Goal: Transaction & Acquisition: Purchase product/service

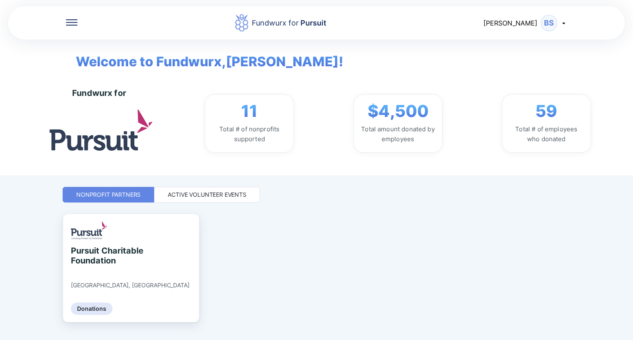
click at [564, 23] on icon at bounding box center [563, 23] width 7 height 7
click at [540, 42] on div "My profile" at bounding box center [528, 43] width 77 height 21
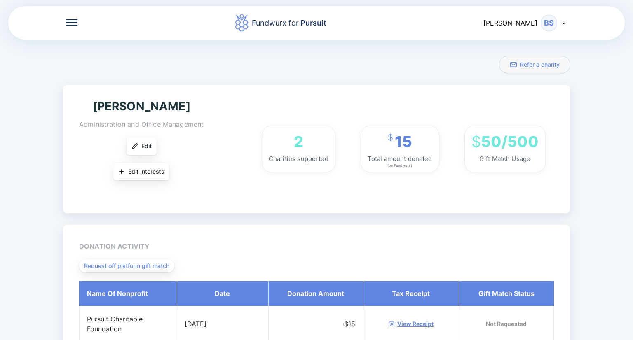
click at [554, 27] on div "BS" at bounding box center [548, 23] width 16 height 16
click at [541, 43] on div "My profile" at bounding box center [528, 43] width 77 height 21
click at [74, 17] on div "Fundwurx for Pursuit [PERSON_NAME] BS My profile Log out" at bounding box center [316, 22] width 616 height 35
click at [68, 21] on icon at bounding box center [72, 22] width 12 height 6
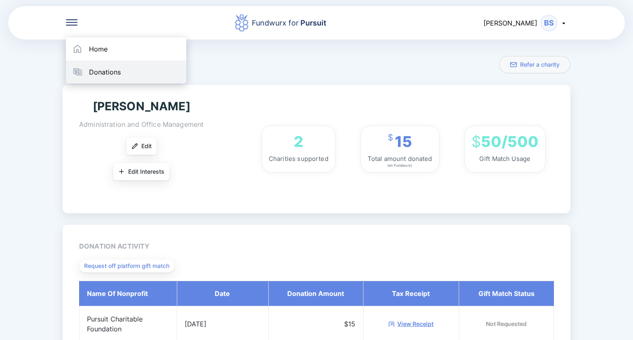
click at [114, 79] on div "Donations" at bounding box center [126, 72] width 120 height 23
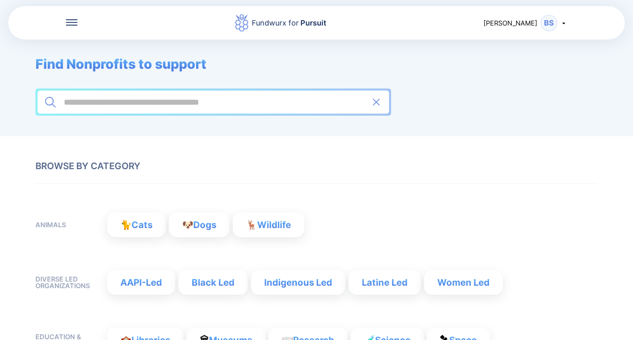
drag, startPoint x: 157, startPoint y: 92, endPoint x: 157, endPoint y: 101, distance: 9.1
click at [157, 93] on div at bounding box center [212, 102] width 351 height 23
click at [157, 103] on input at bounding box center [213, 102] width 300 height 10
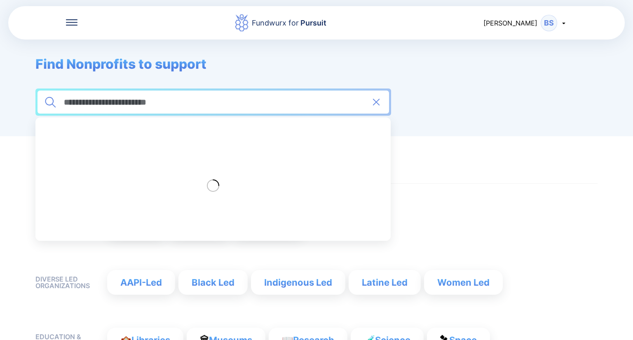
type input "**********"
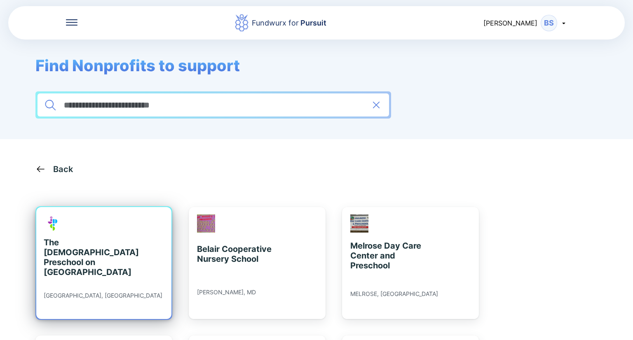
click at [70, 241] on div "The [DEMOGRAPHIC_DATA] Preschool on [GEOGRAPHIC_DATA]" at bounding box center [81, 258] width 75 height 40
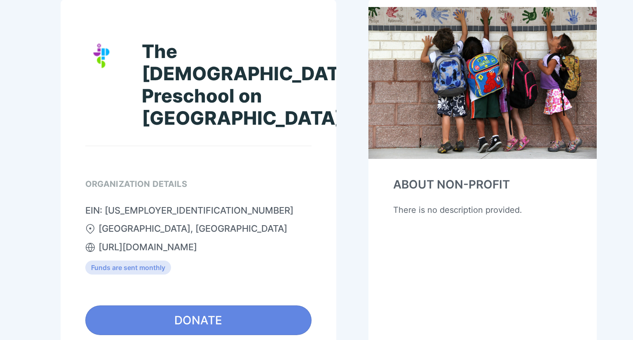
scroll to position [95, 0]
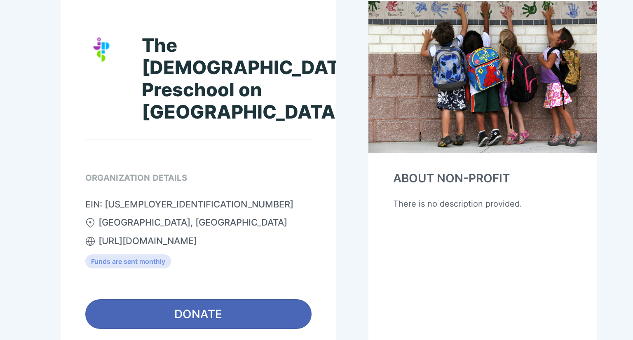
click at [219, 306] on span "DONATE" at bounding box center [198, 314] width 48 height 16
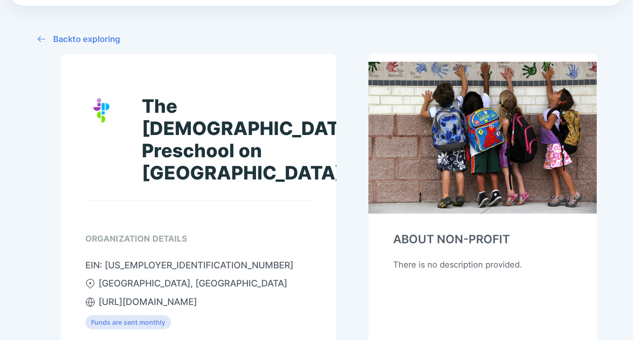
scroll to position [0, 0]
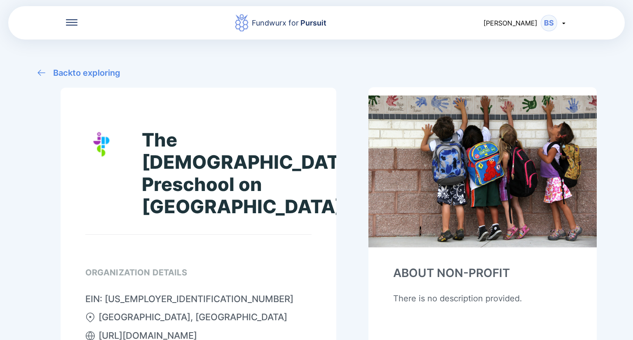
click at [555, 23] on div "BS" at bounding box center [548, 23] width 16 height 16
click at [541, 40] on div "My profile" at bounding box center [528, 43] width 77 height 21
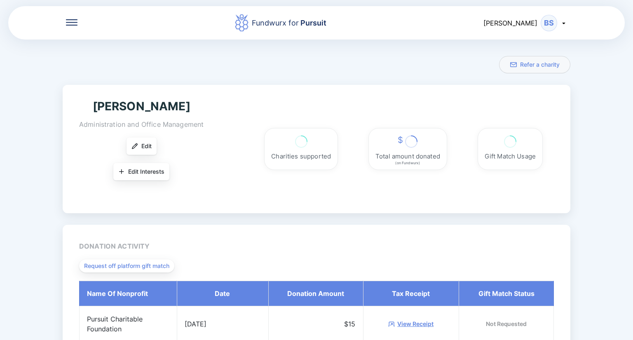
scroll to position [56, 0]
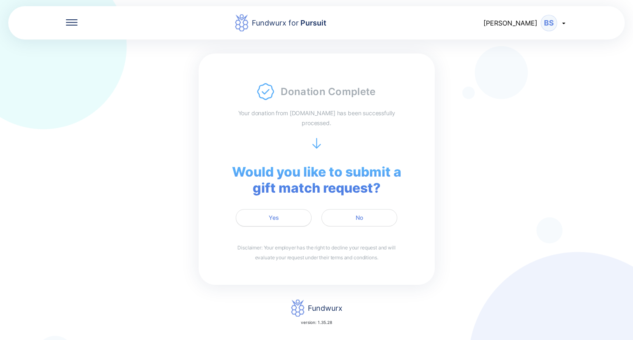
click at [276, 216] on span "Yes" at bounding box center [274, 218] width 10 height 8
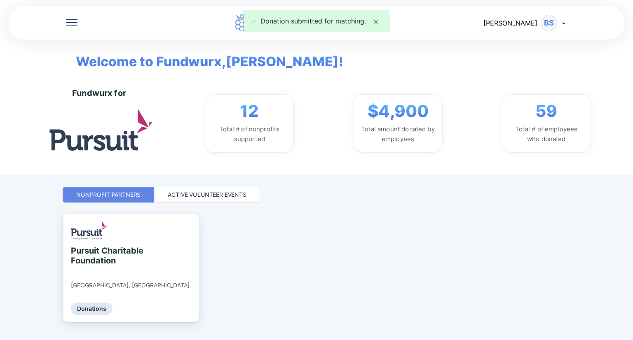
click at [560, 22] on div "Donation submitted for matching." at bounding box center [316, 21] width 633 height 22
click at [542, 23] on div "Donation submitted for matching." at bounding box center [316, 21] width 633 height 22
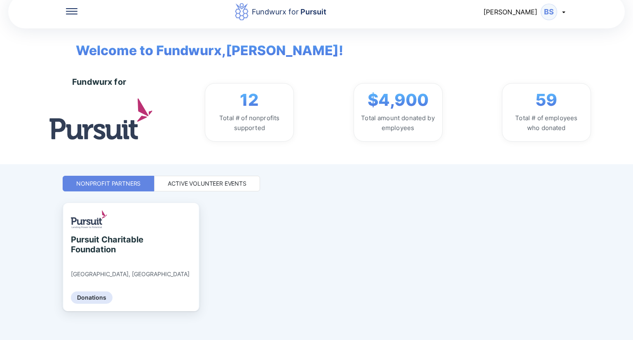
scroll to position [17, 0]
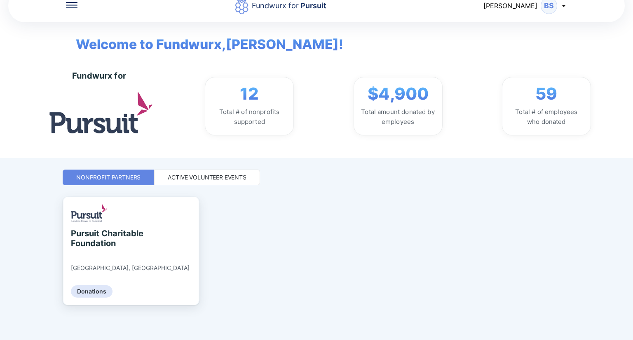
click at [561, 9] on div "[PERSON_NAME] BS" at bounding box center [525, 6] width 84 height 16
click at [547, 33] on div "My profile" at bounding box center [528, 26] width 77 height 21
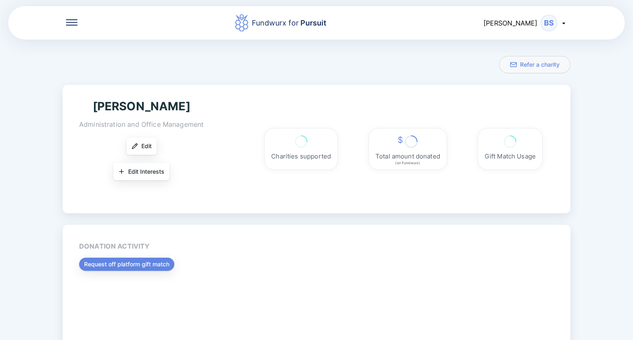
scroll to position [56, 0]
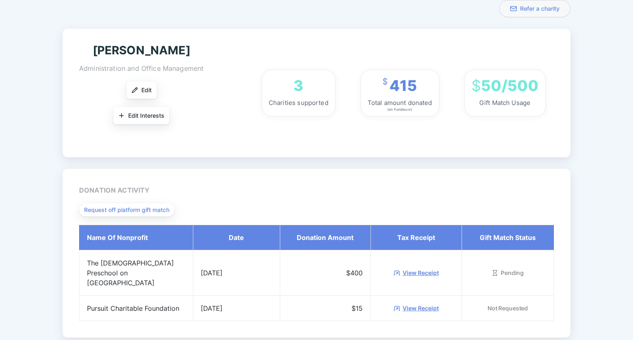
click at [403, 269] on link "View Receipt" at bounding box center [420, 273] width 36 height 8
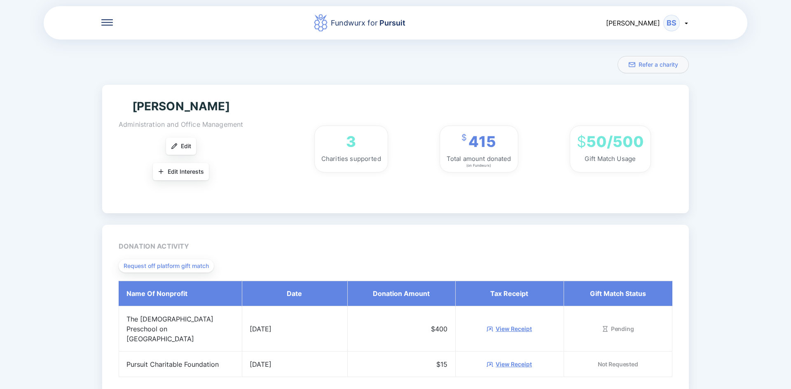
click at [100, 24] on div "Fundwurx for Pursuit Brad BS" at bounding box center [395, 22] width 703 height 35
click at [110, 22] on icon at bounding box center [107, 22] width 12 height 1
click at [157, 79] on div "Donations" at bounding box center [161, 72] width 120 height 23
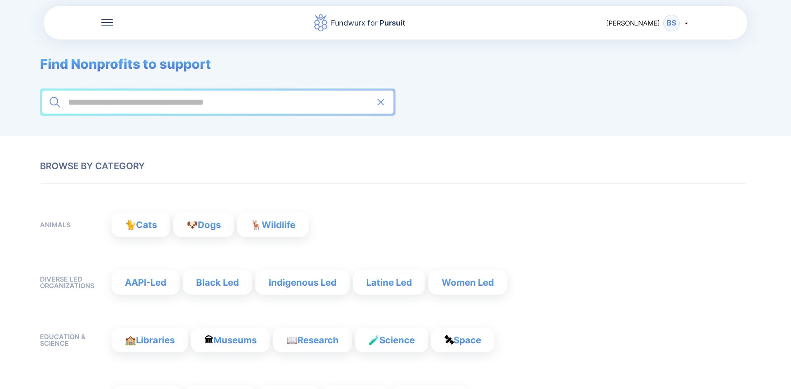
click at [192, 107] on div at bounding box center [217, 102] width 351 height 23
click at [187, 102] on input at bounding box center [218, 102] width 300 height 10
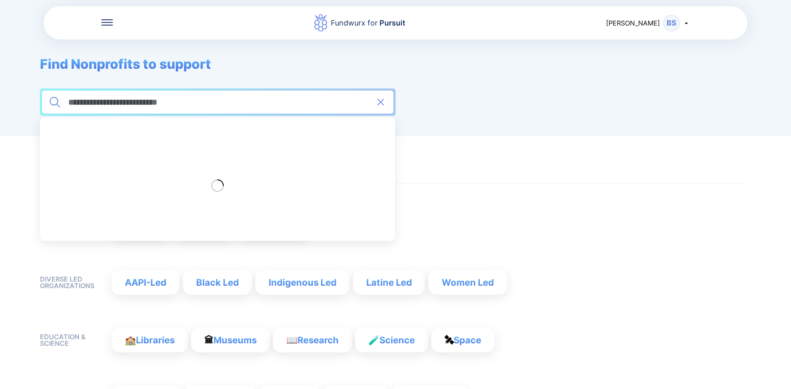
type input "**********"
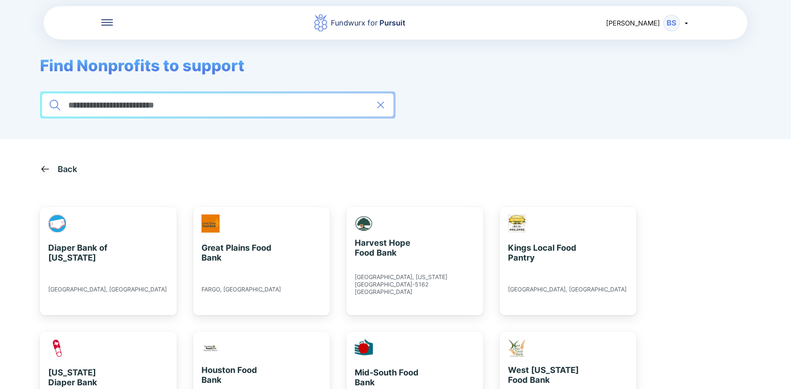
drag, startPoint x: 199, startPoint y: 108, endPoint x: 0, endPoint y: 4, distance: 224.6
click at [0, 7] on div "**********" at bounding box center [395, 69] width 791 height 139
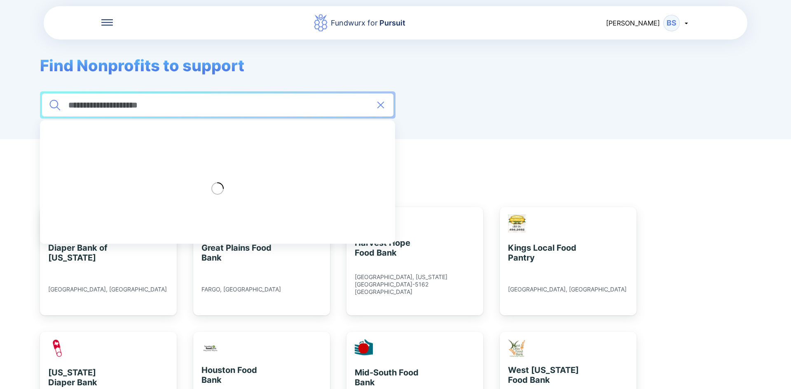
type input "**********"
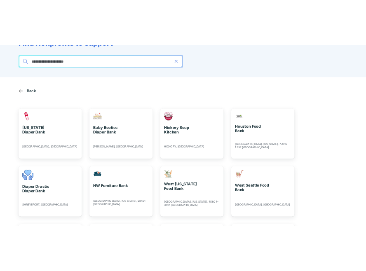
scroll to position [30, 0]
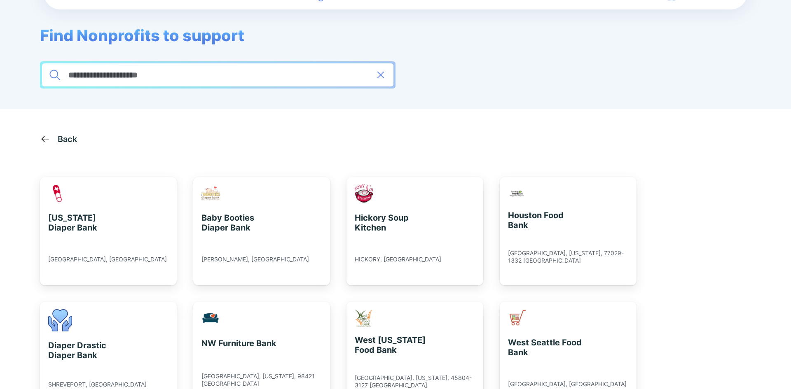
click at [386, 77] on icon at bounding box center [380, 75] width 12 height 12
click at [269, 75] on input at bounding box center [218, 75] width 300 height 10
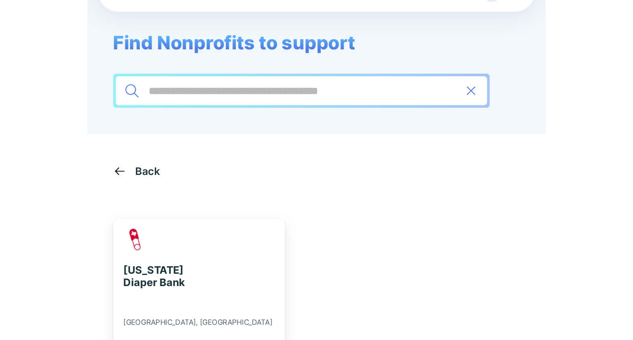
scroll to position [30, 0]
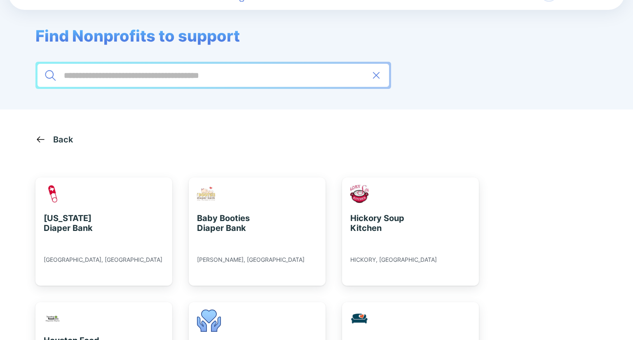
click at [117, 76] on input at bounding box center [213, 75] width 300 height 10
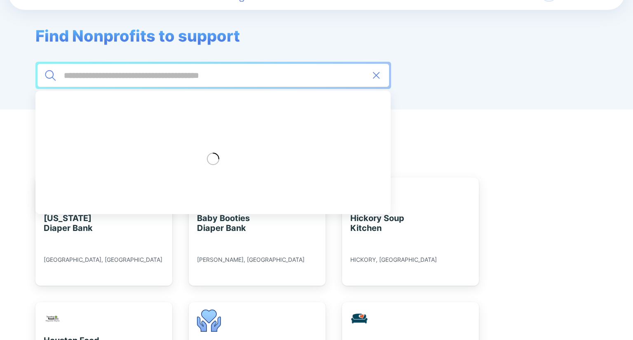
type input "*"
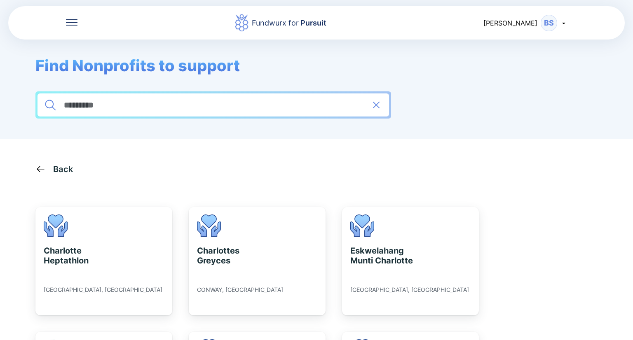
drag, startPoint x: 130, startPoint y: 107, endPoint x: 40, endPoint y: 78, distance: 94.4
click at [40, 78] on div "Find Nonprofits to support *********" at bounding box center [294, 87] width 588 height 63
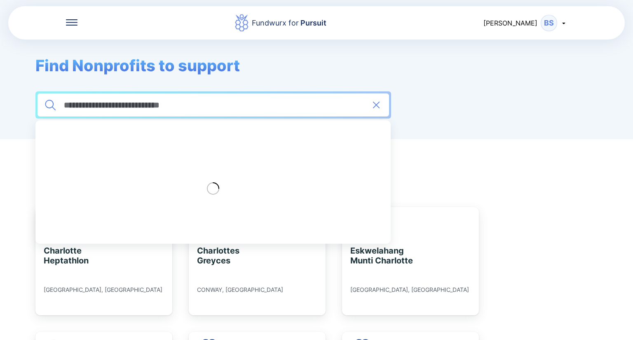
type input "**********"
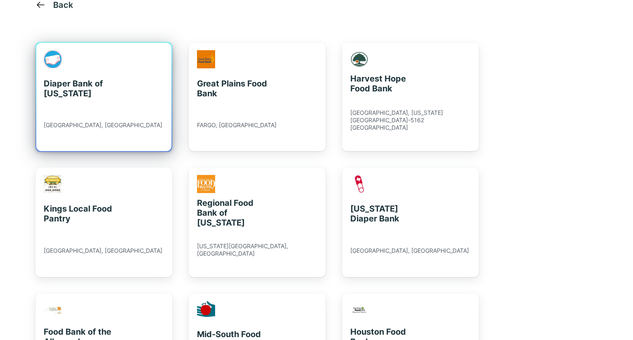
scroll to position [165, 0]
click at [85, 98] on div "Diaper Bank of North Carolina HILLSBOROUGH, NC" at bounding box center [103, 96] width 135 height 108
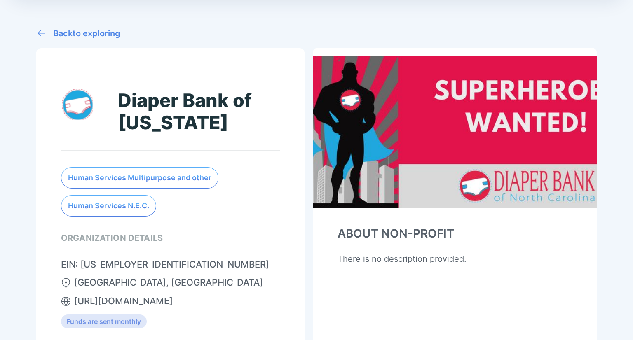
scroll to position [122, 0]
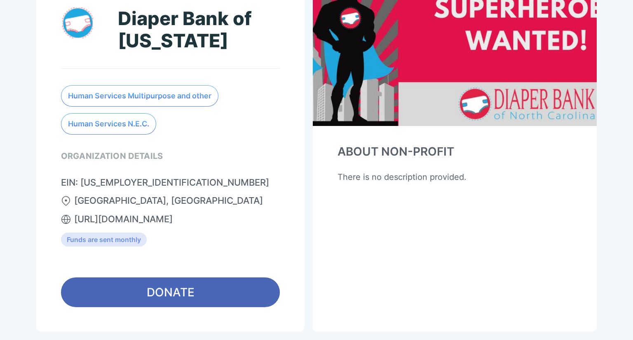
click at [200, 280] on button "DONATE" at bounding box center [170, 293] width 219 height 30
